Goal: Information Seeking & Learning: Understand process/instructions

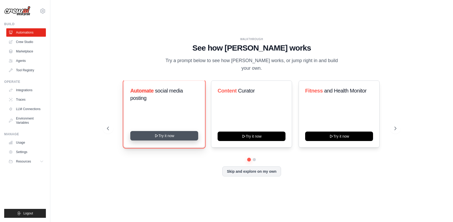
click at [184, 131] on button "Try it now" at bounding box center [164, 135] width 68 height 9
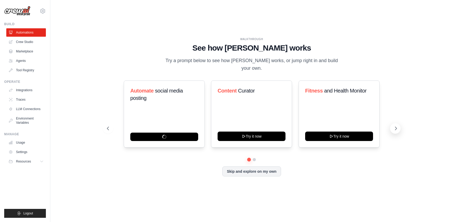
click at [330, 127] on icon at bounding box center [395, 128] width 5 height 5
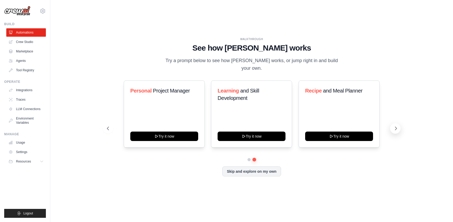
click at [330, 127] on icon at bounding box center [395, 128] width 5 height 5
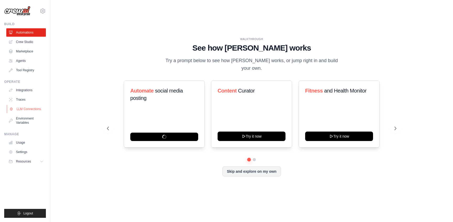
click at [23, 111] on link "LLM Connections" at bounding box center [27, 109] width 40 height 8
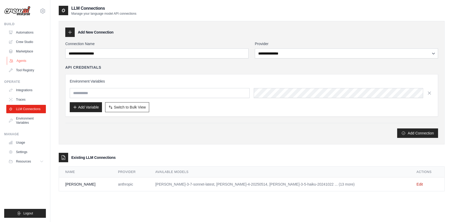
click at [25, 65] on link "Agents" at bounding box center [27, 61] width 40 height 8
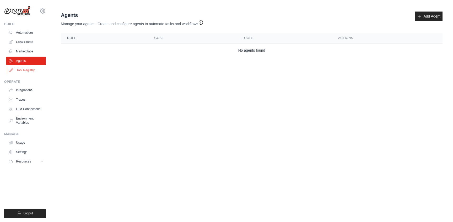
click at [24, 72] on link "Tool Registry" at bounding box center [27, 70] width 40 height 8
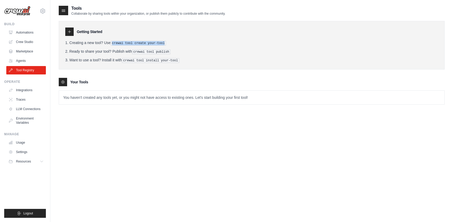
drag, startPoint x: 112, startPoint y: 40, endPoint x: 172, endPoint y: 46, distance: 60.3
click at [172, 46] on ol "Creating a new tool? Use crewai tool create your-tool Ready to share your tool?…" at bounding box center [251, 51] width 373 height 23
copy ol "crewai tool create your-tool"
click at [29, 161] on span "Resources" at bounding box center [24, 161] width 15 height 4
click at [27, 170] on span "Documentation" at bounding box center [29, 170] width 21 height 4
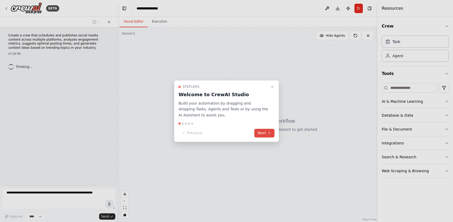
click at [261, 136] on button "Next" at bounding box center [264, 133] width 20 height 9
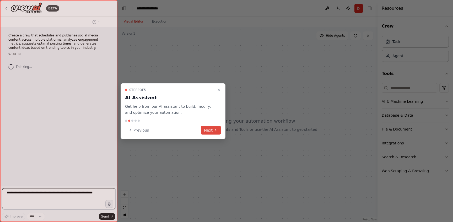
click at [209, 131] on button "Next" at bounding box center [211, 130] width 20 height 9
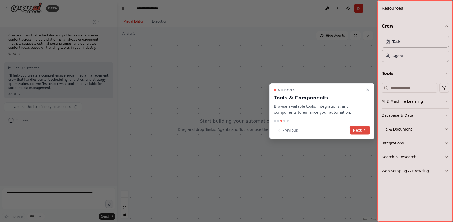
click at [364, 132] on button "Next" at bounding box center [360, 130] width 20 height 9
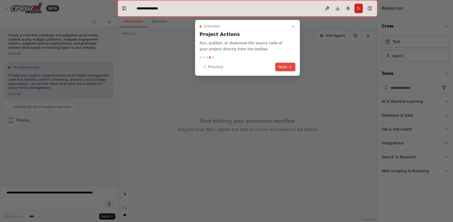
click at [289, 66] on icon at bounding box center [290, 67] width 4 height 4
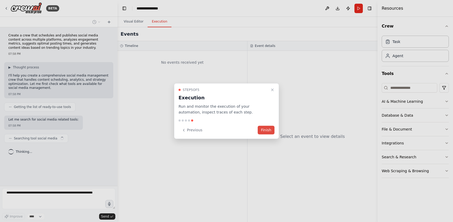
click at [266, 131] on button "Finish" at bounding box center [266, 130] width 17 height 9
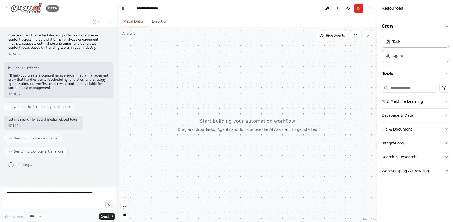
click at [5, 7] on icon at bounding box center [6, 8] width 4 height 4
